Goal: Navigation & Orientation: Understand site structure

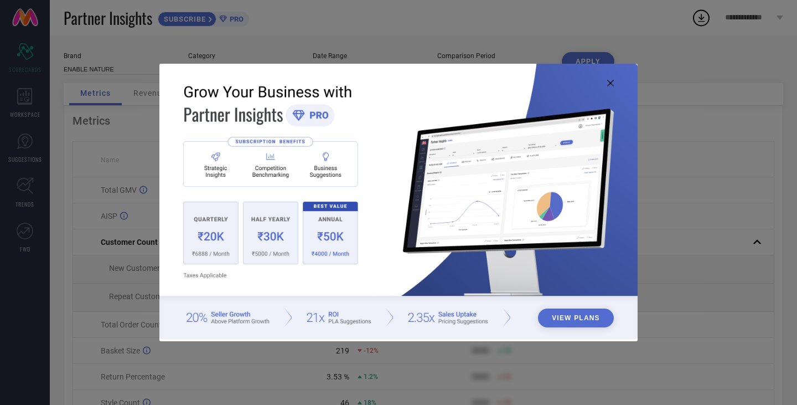
click at [611, 82] on icon at bounding box center [610, 83] width 7 height 7
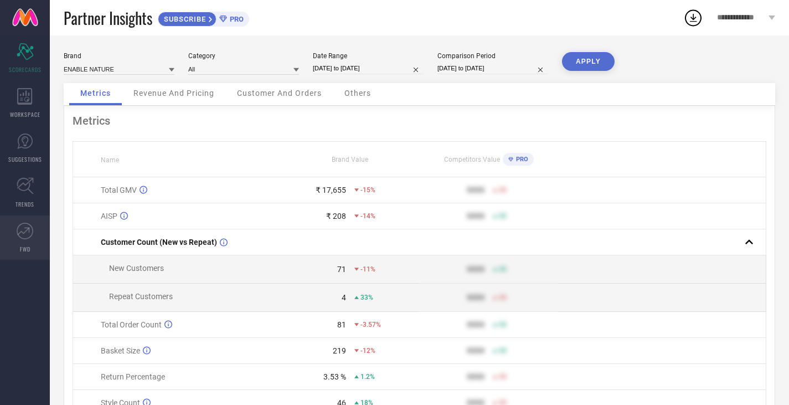
click at [23, 228] on icon at bounding box center [25, 230] width 17 height 17
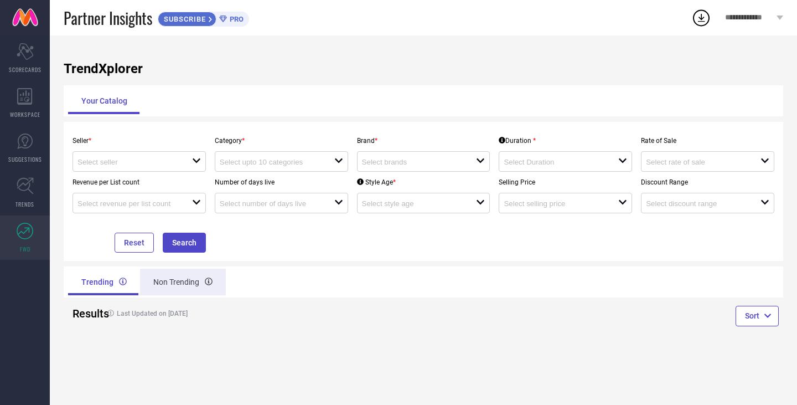
click at [169, 280] on div "Non Trending" at bounding box center [183, 281] width 86 height 27
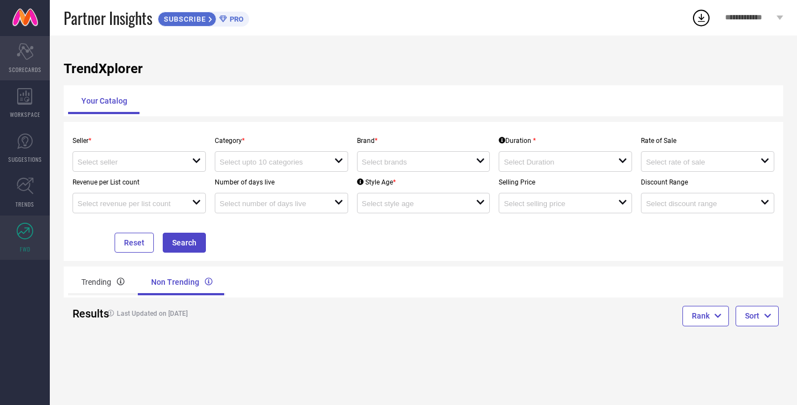
click at [28, 61] on div "Scorecard SCORECARDS" at bounding box center [25, 58] width 50 height 44
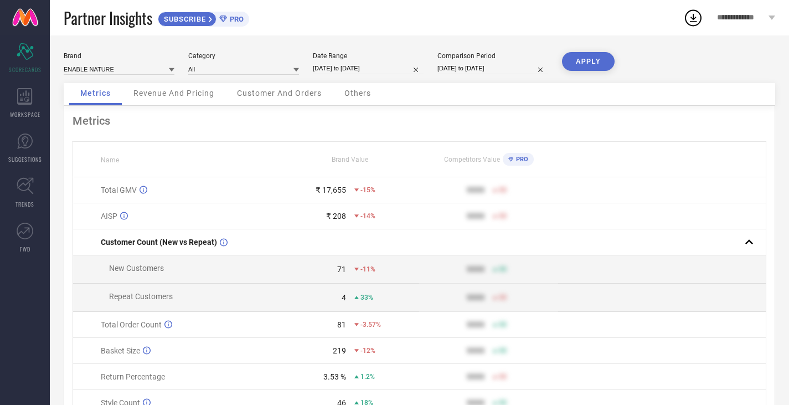
click at [293, 100] on div "Customer And Orders" at bounding box center [279, 94] width 107 height 22
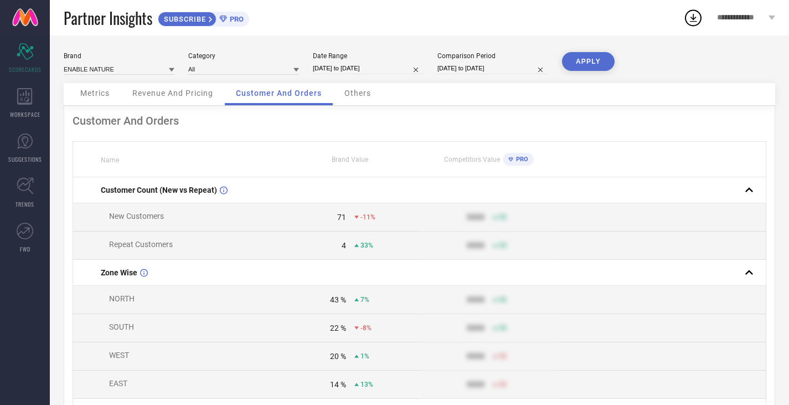
click at [377, 87] on div "Others" at bounding box center [357, 94] width 49 height 22
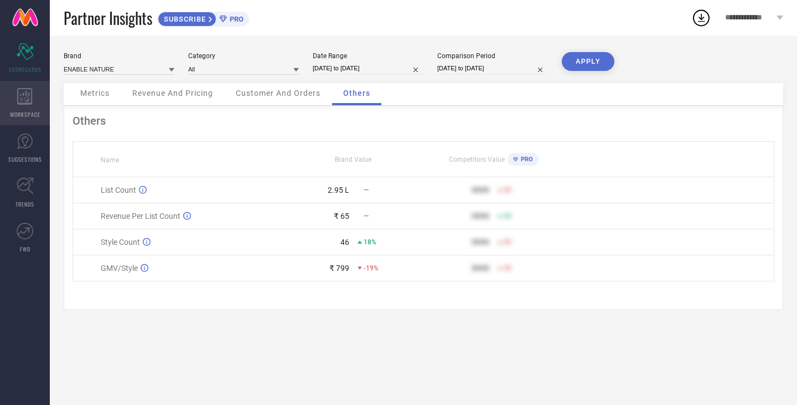
click at [28, 90] on icon at bounding box center [24, 96] width 15 height 17
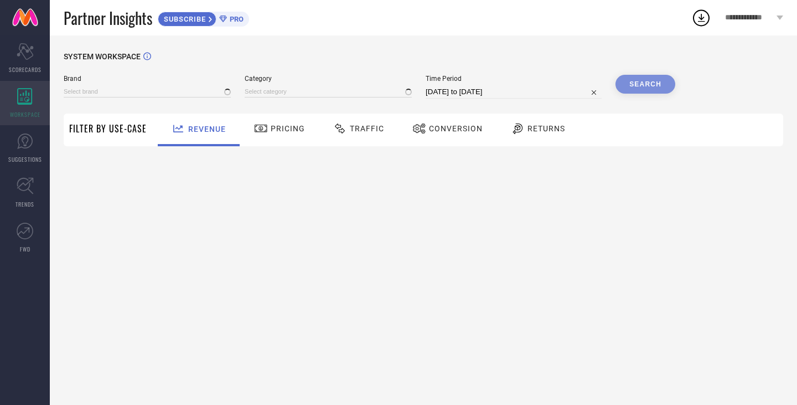
type input "ENABLE NATURE"
type input "All"
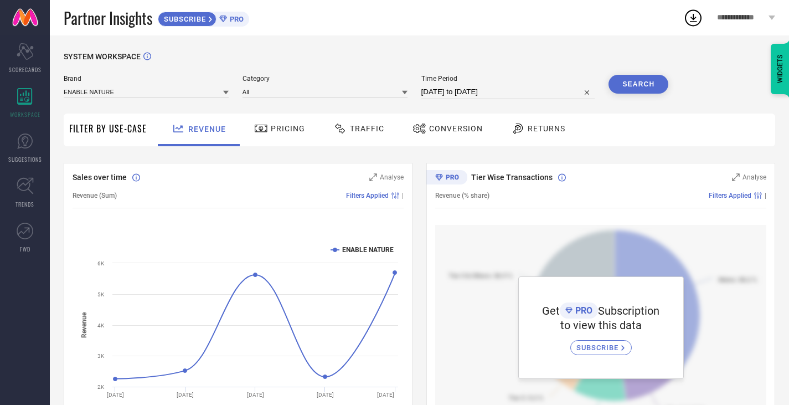
click at [559, 132] on span "Returns" at bounding box center [546, 128] width 38 height 9
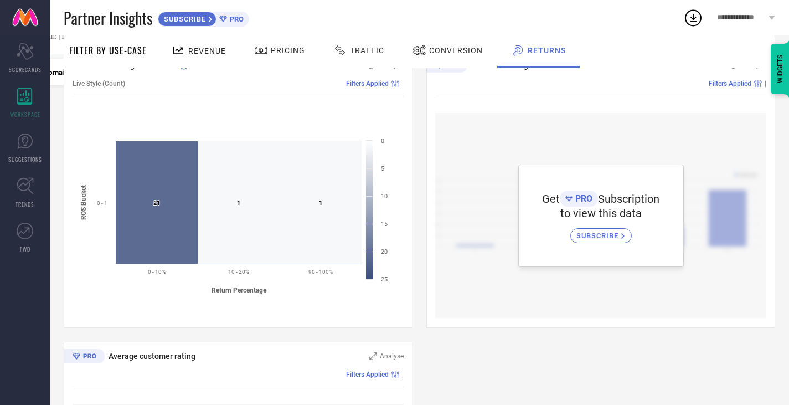
scroll to position [418, 0]
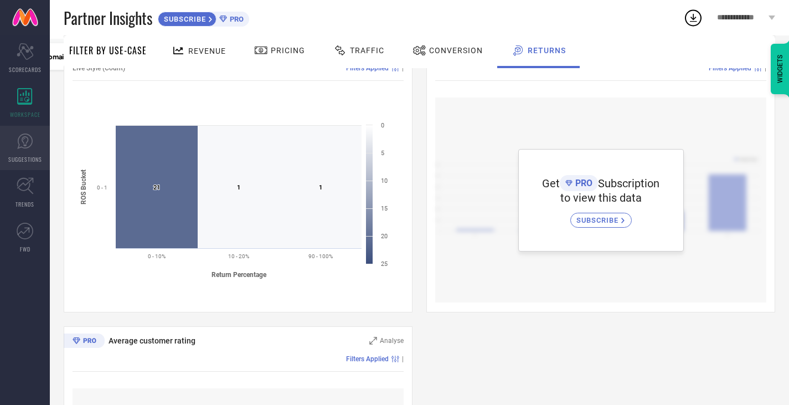
click at [32, 142] on icon at bounding box center [24, 140] width 15 height 15
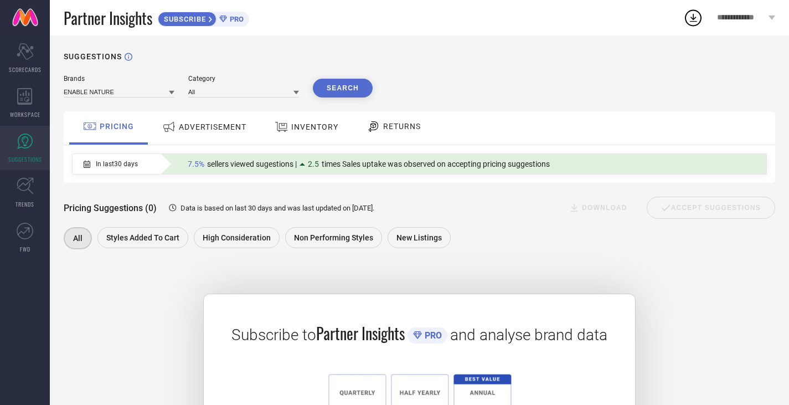
click at [696, 15] on icon at bounding box center [693, 18] width 20 height 20
click at [746, 15] on span "**********" at bounding box center [741, 17] width 49 height 9
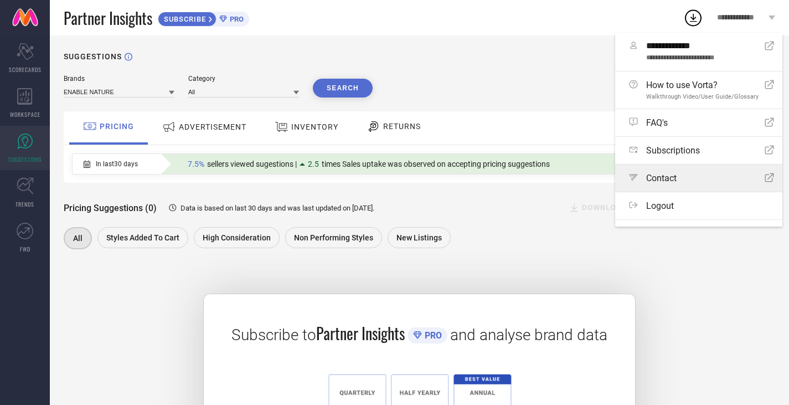
click at [708, 179] on div "Path Contact Open Icon" at bounding box center [701, 178] width 145 height 11
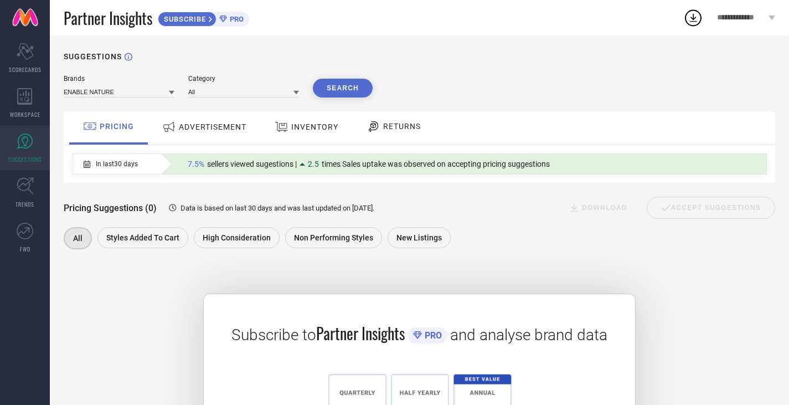
click at [447, 107] on div "Brands ENABLE NATURE Category All Search PRICING ADVERTISEMENT INVENTORY RETURN…" at bounding box center [419, 298] width 711 height 446
click at [40, 55] on div "Scorecard SCORECARDS" at bounding box center [25, 58] width 50 height 44
